Goal: Task Accomplishment & Management: Manage account settings

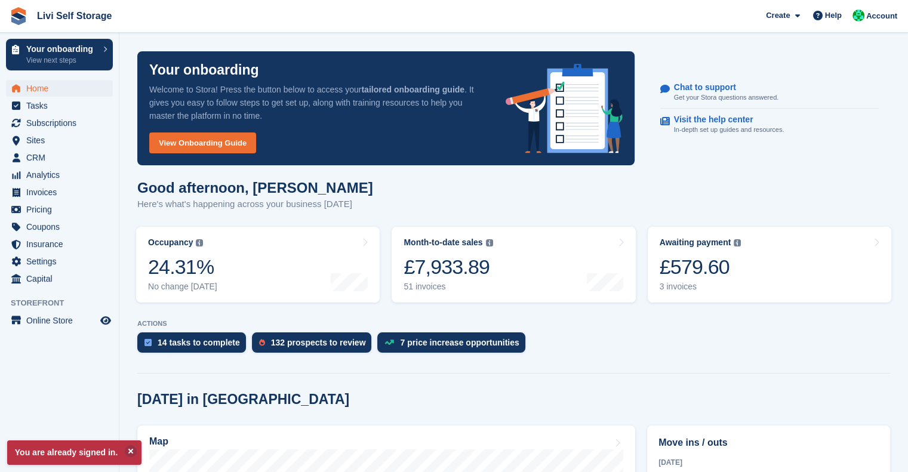
scroll to position [14, 0]
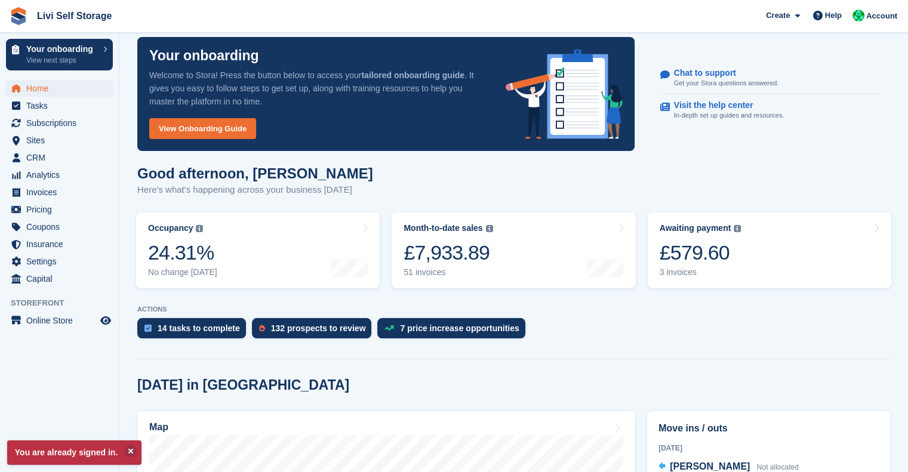
click at [699, 258] on div "£579.60" at bounding box center [700, 252] width 82 height 24
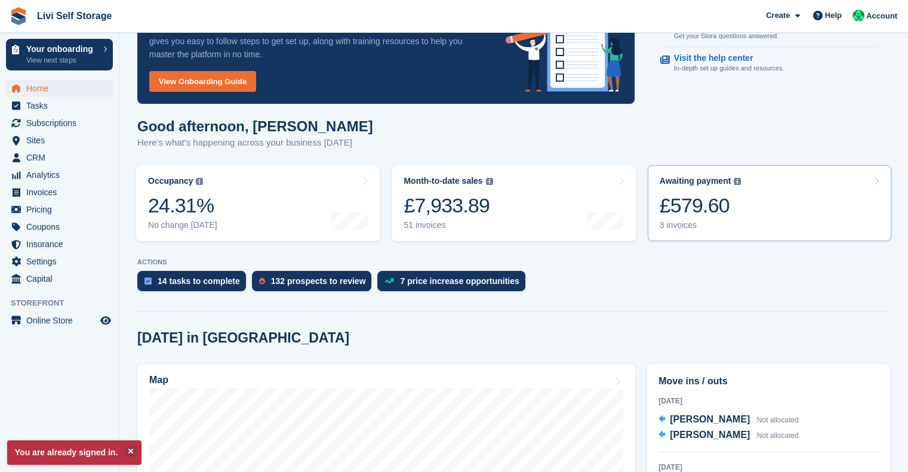
click at [718, 212] on div "£579.60" at bounding box center [700, 205] width 82 height 24
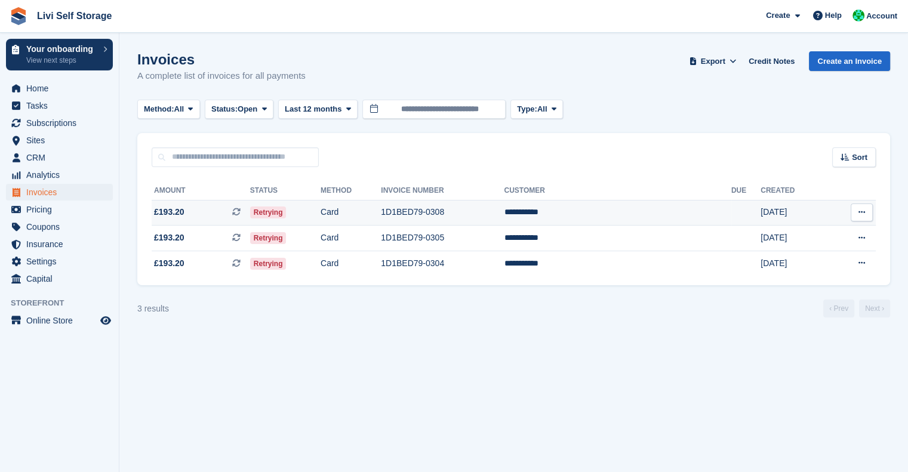
click at [864, 212] on icon at bounding box center [861, 212] width 7 height 8
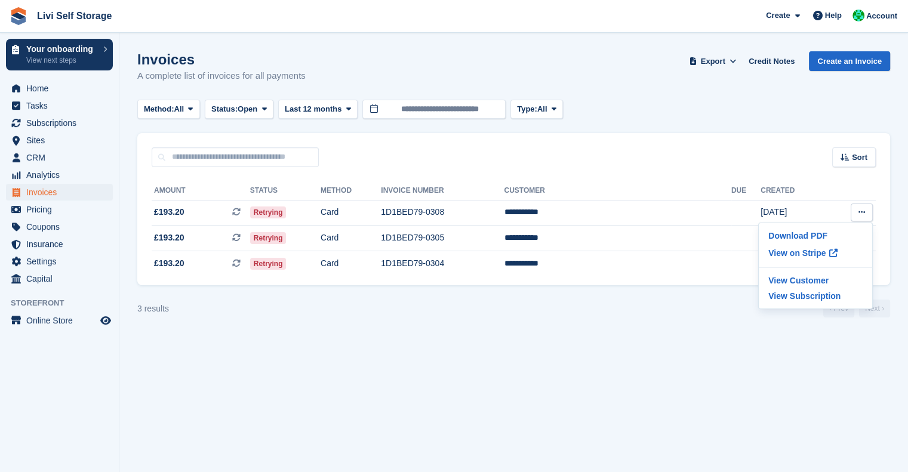
click at [588, 363] on section "Invoices A complete list of invoices for all payments Export Export Invoices Ex…" at bounding box center [513, 236] width 788 height 472
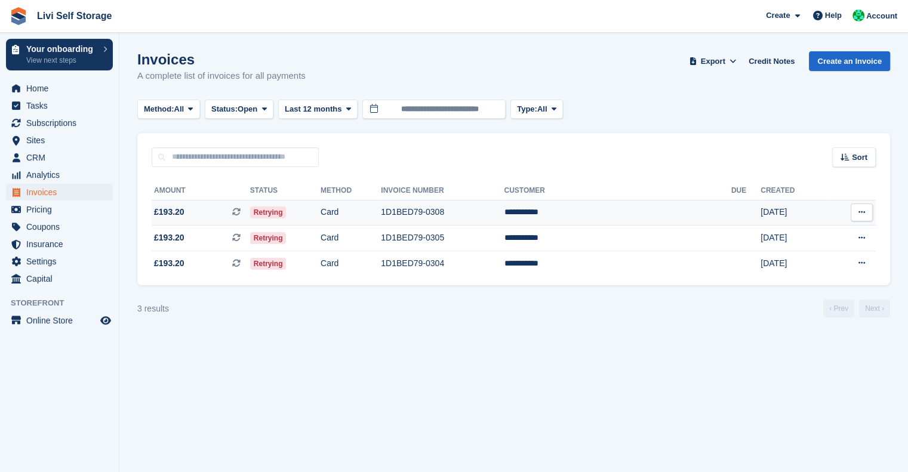
click at [381, 217] on td "Card" at bounding box center [350, 213] width 60 height 26
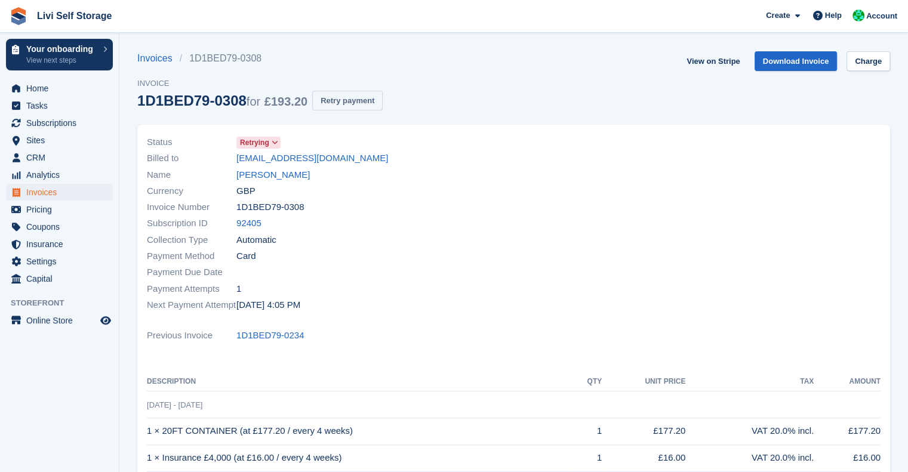
click at [334, 97] on button "Retry payment" at bounding box center [347, 101] width 70 height 20
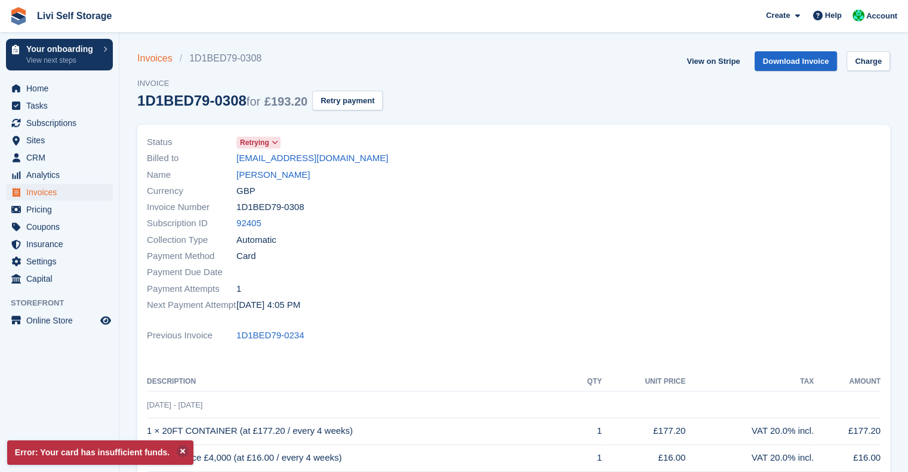
click at [153, 60] on link "Invoices" at bounding box center [158, 58] width 42 height 14
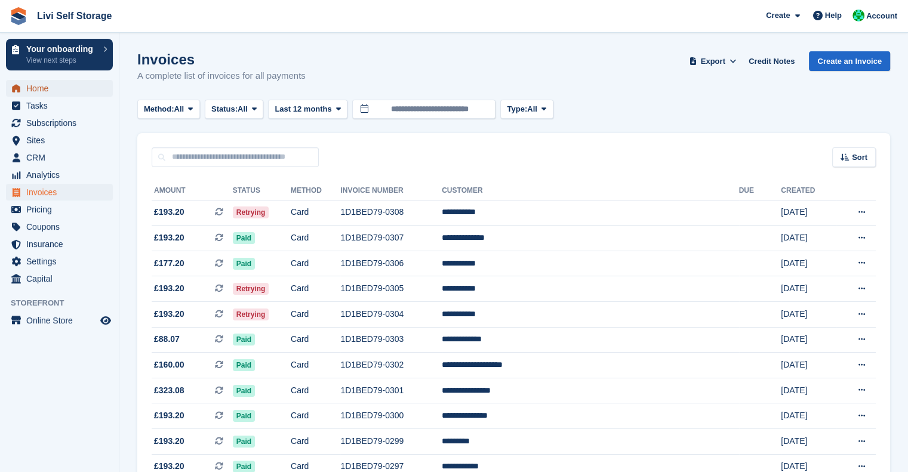
click at [38, 90] on span "Home" at bounding box center [62, 88] width 72 height 17
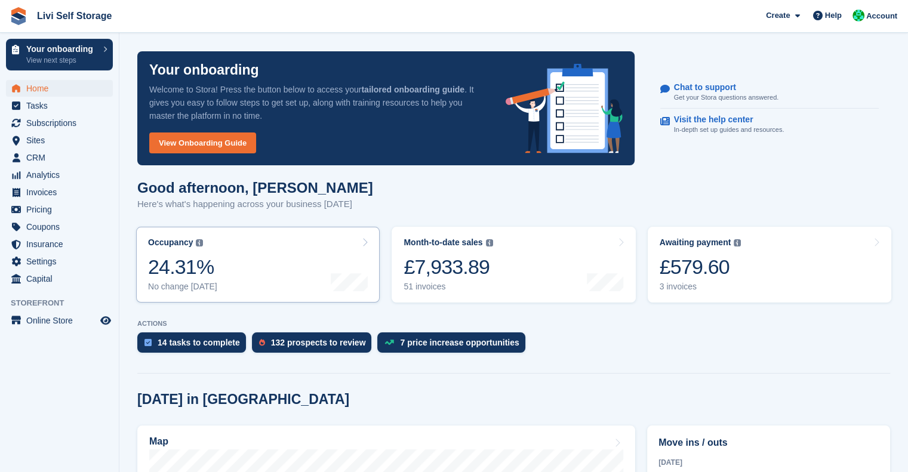
scroll to position [222, 0]
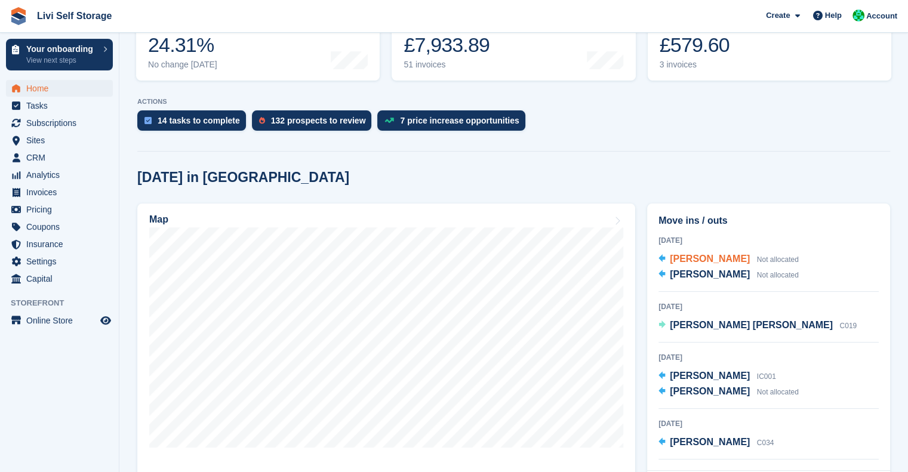
click at [691, 264] on span "[PERSON_NAME]" at bounding box center [709, 259] width 80 height 10
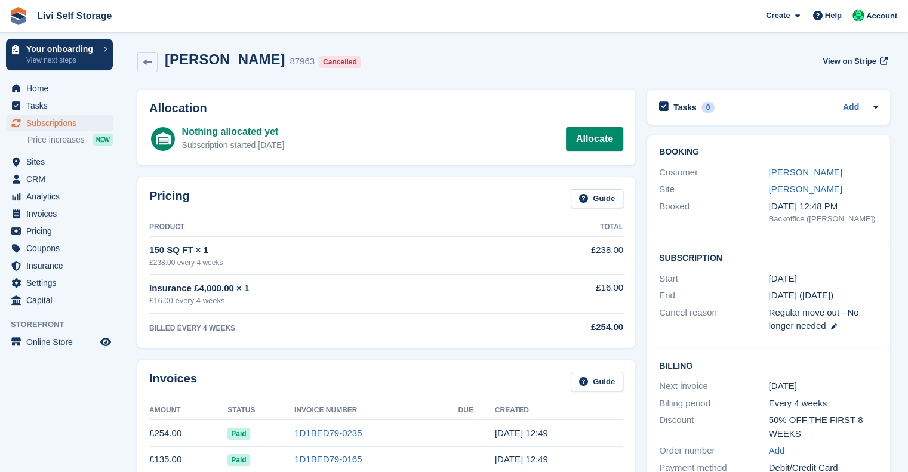
click at [31, 97] on ul "Home" at bounding box center [59, 88] width 119 height 17
click at [45, 88] on span "Home" at bounding box center [62, 88] width 72 height 17
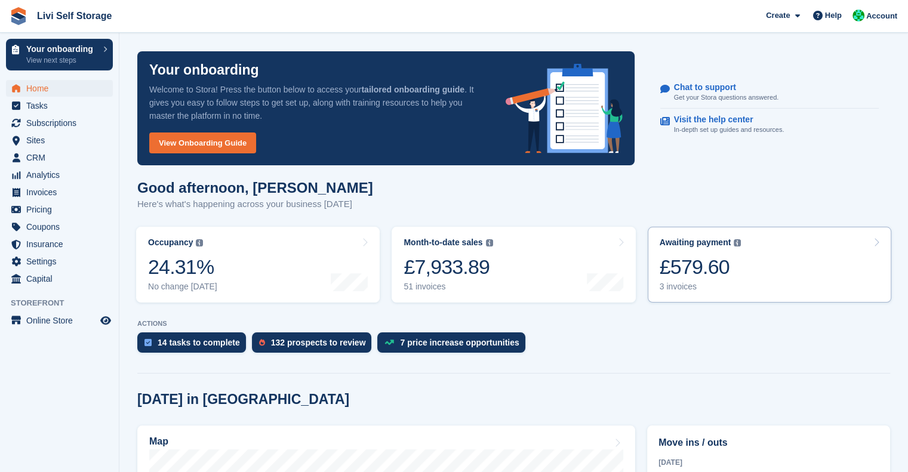
scroll to position [66, 0]
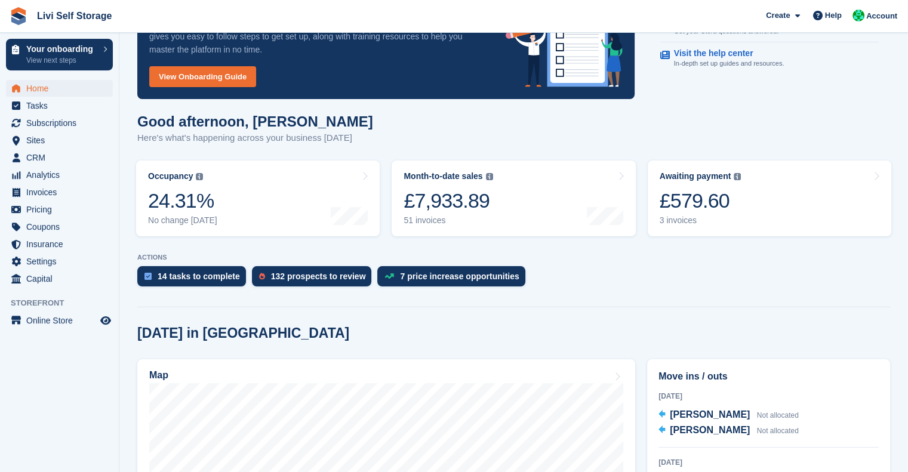
click at [700, 215] on div "3 invoices" at bounding box center [700, 220] width 82 height 10
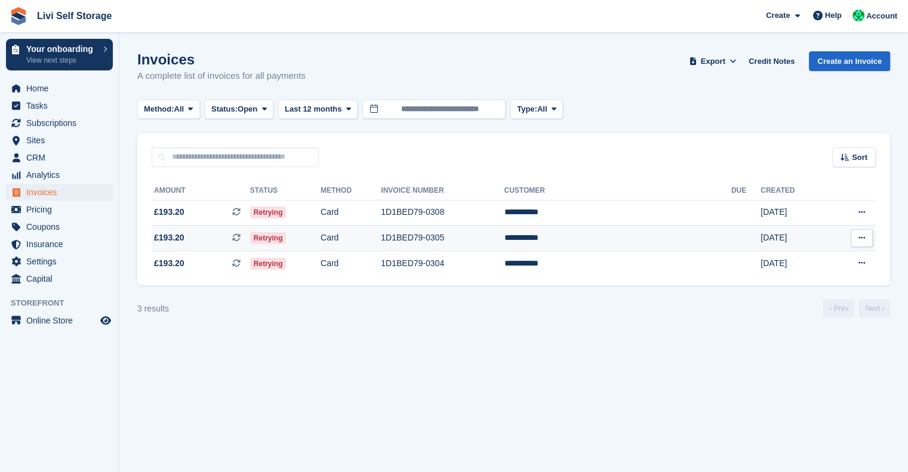
click at [465, 238] on td "1D1BED79-0305" at bounding box center [442, 239] width 123 height 26
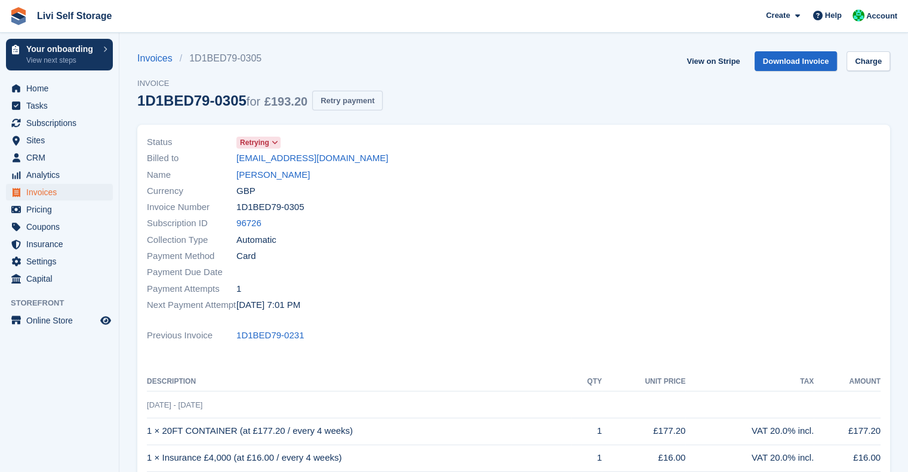
click at [346, 97] on button "Retry payment" at bounding box center [347, 101] width 70 height 20
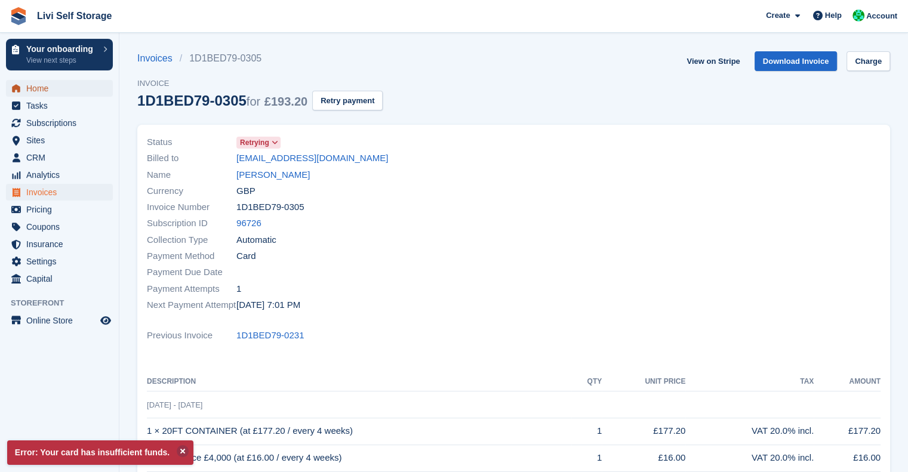
click at [38, 92] on span "Home" at bounding box center [62, 88] width 72 height 17
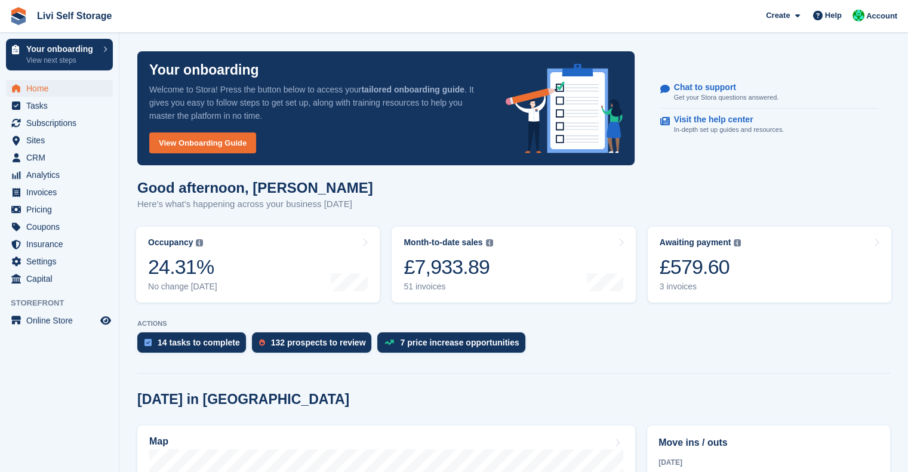
click at [700, 202] on div "Good afternoon, Joe Here's what's happening across your business today" at bounding box center [513, 203] width 752 height 46
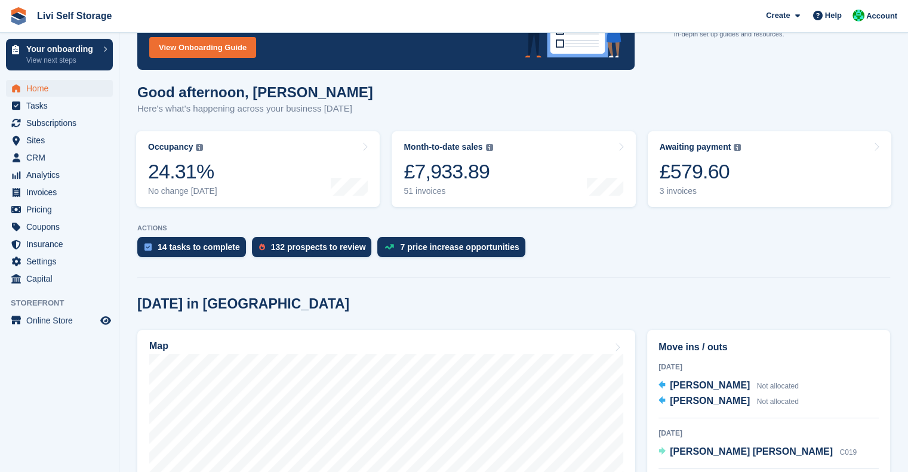
scroll to position [98, 0]
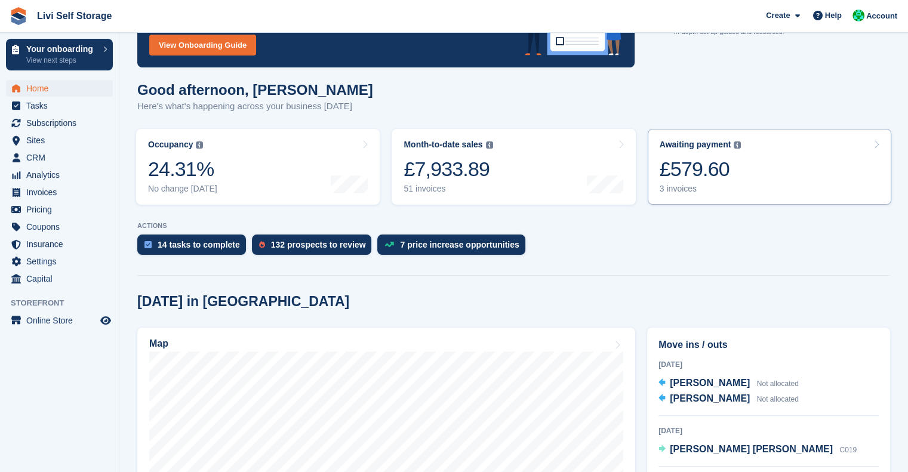
click at [705, 163] on div "£579.60" at bounding box center [700, 169] width 82 height 24
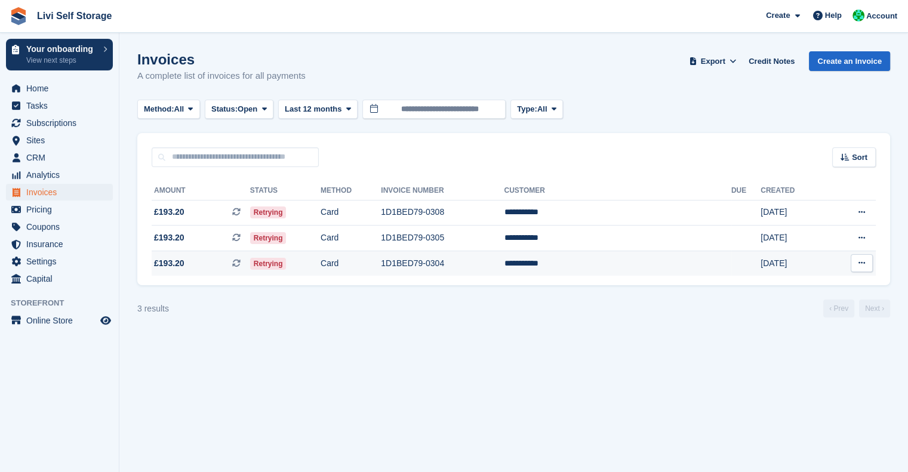
click at [441, 269] on td "1D1BED79-0304" at bounding box center [442, 263] width 123 height 25
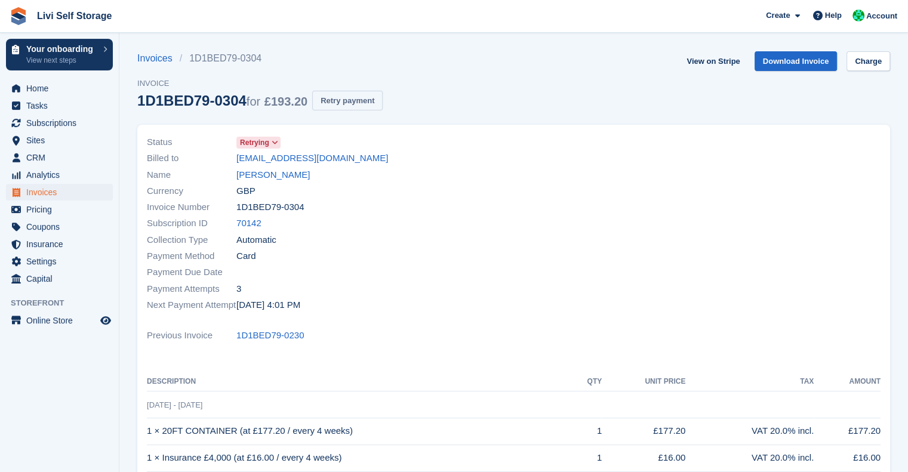
click at [347, 95] on button "Retry payment" at bounding box center [347, 101] width 70 height 20
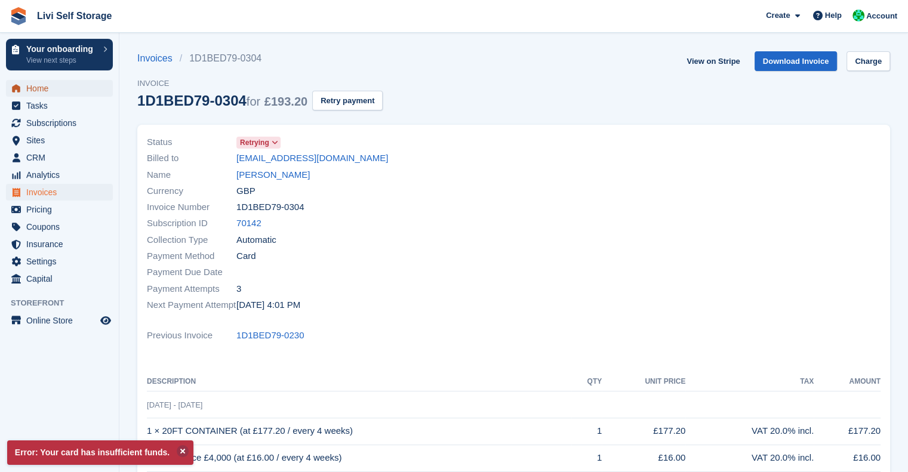
click at [45, 95] on span "Home" at bounding box center [62, 88] width 72 height 17
